Goal: Navigation & Orientation: Understand site structure

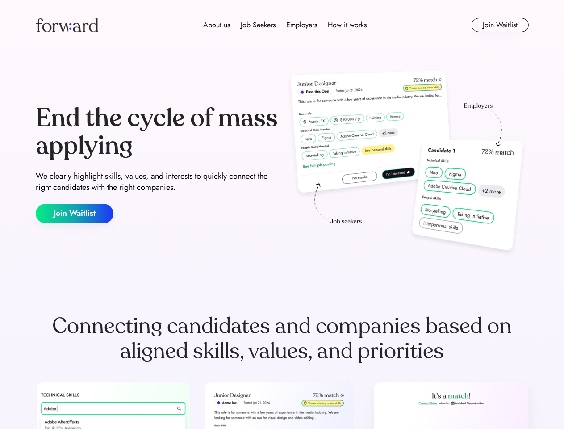
click at [282, 214] on div "End the cycle of mass applying We clearly highlight skills, values, and interes…" at bounding box center [282, 164] width 493 height 192
click at [282, 25] on div "About us Job Seekers Employers How it works" at bounding box center [285, 25] width 352 height 11
click at [67, 25] on img at bounding box center [67, 25] width 63 height 14
click at [285, 25] on div "About us Job Seekers Employers How it works" at bounding box center [285, 25] width 352 height 11
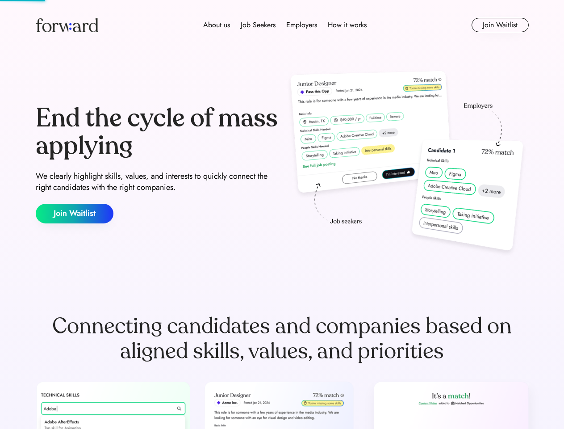
click at [217, 25] on div "About us" at bounding box center [216, 25] width 27 height 11
click at [258, 25] on div "Job Seekers" at bounding box center [258, 25] width 35 height 11
click at [301, 25] on div "Employers" at bounding box center [301, 25] width 31 height 11
click at [347, 25] on div "How it works" at bounding box center [347, 25] width 39 height 11
click at [500, 25] on button "Join Waitlist" at bounding box center [500, 25] width 57 height 14
